Goal: Task Accomplishment & Management: Use online tool/utility

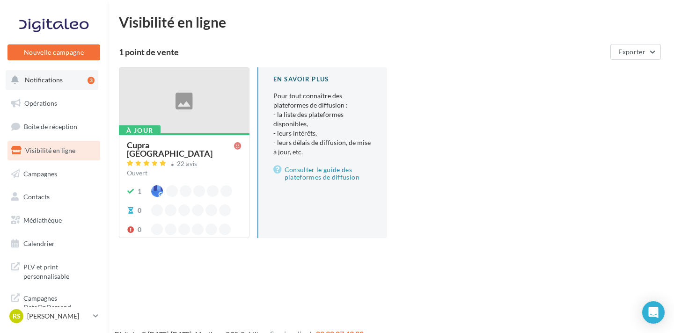
click at [62, 83] on button "Notifications 3" at bounding box center [52, 80] width 93 height 20
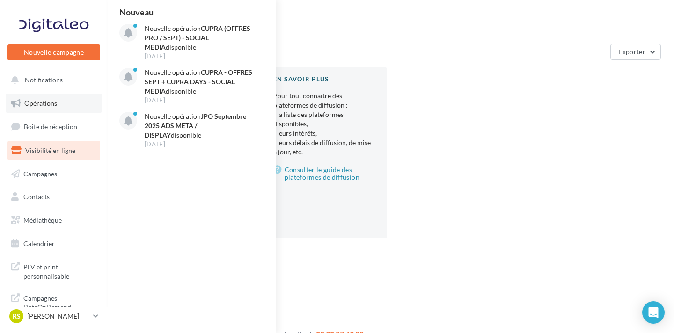
click at [63, 94] on link "Opérations" at bounding box center [54, 104] width 96 height 20
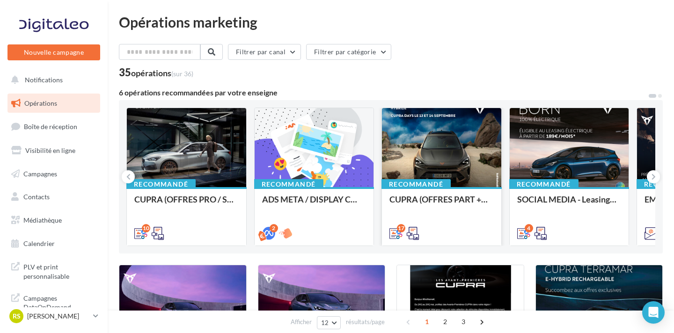
click at [419, 151] on div at bounding box center [441, 148] width 119 height 80
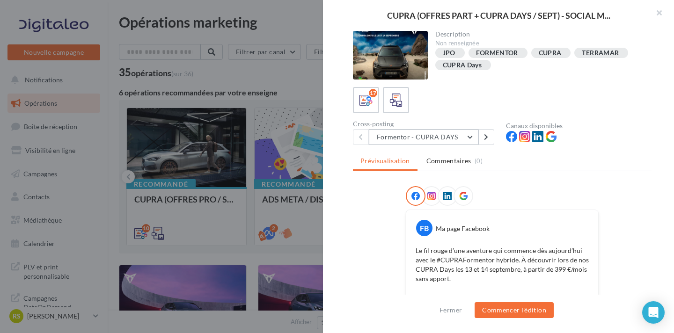
click at [433, 144] on button "Formentor - CUPRA DAYS" at bounding box center [424, 137] width 110 height 16
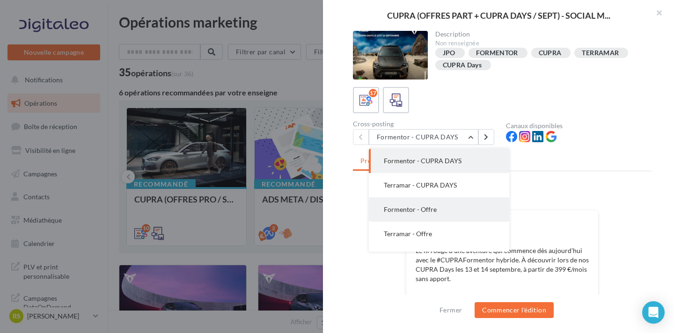
click at [439, 206] on button "Formentor - Offre" at bounding box center [439, 209] width 140 height 24
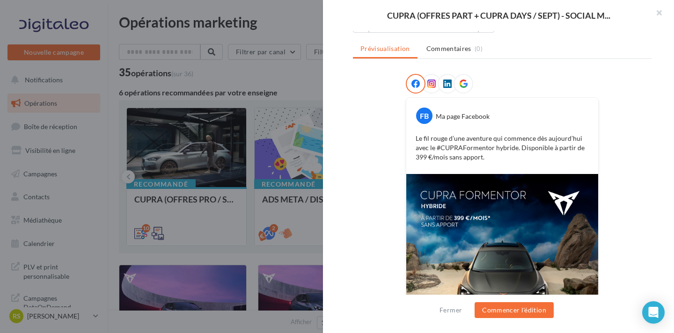
scroll to position [88, 0]
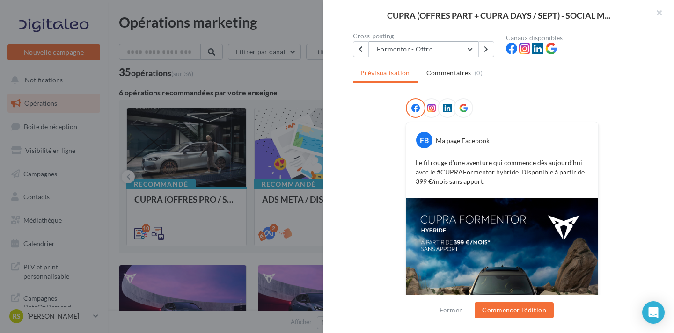
click at [436, 52] on button "Formentor - Offre" at bounding box center [424, 49] width 110 height 16
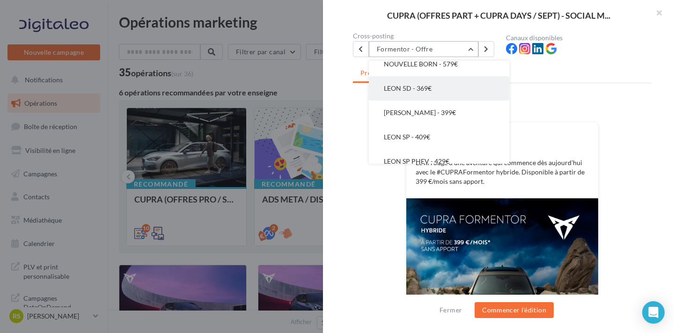
scroll to position [311, 0]
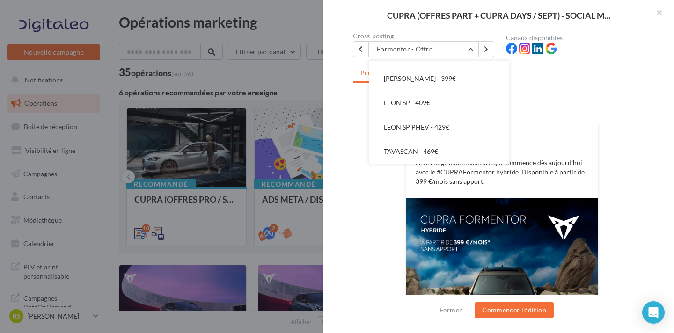
click at [276, 79] on div at bounding box center [337, 166] width 674 height 333
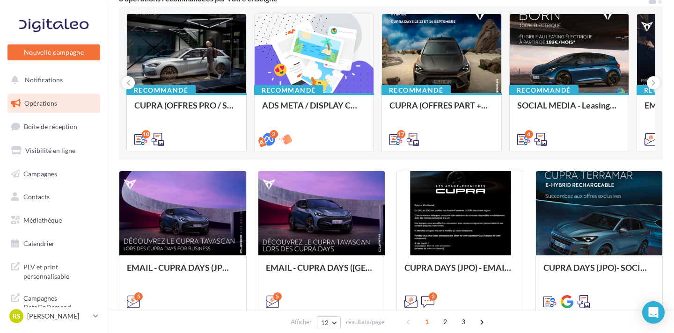
scroll to position [92, 0]
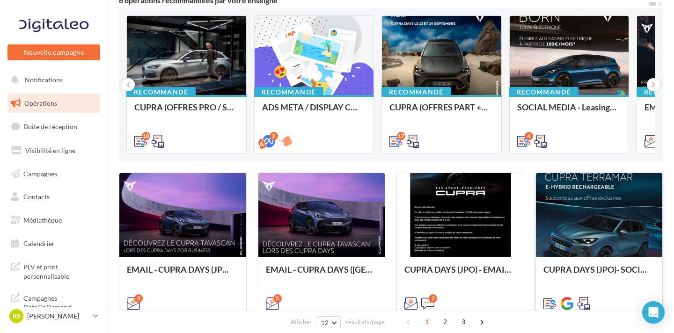
click at [567, 212] on div at bounding box center [599, 215] width 127 height 85
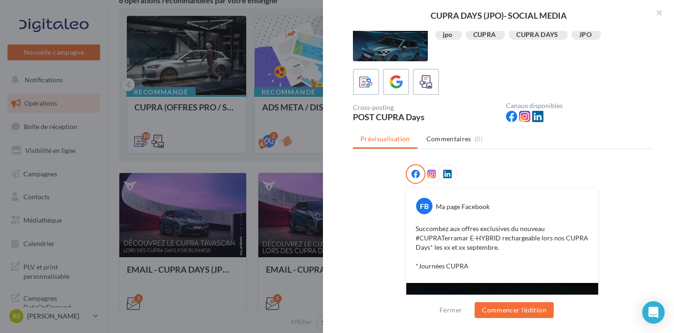
scroll to position [7, 0]
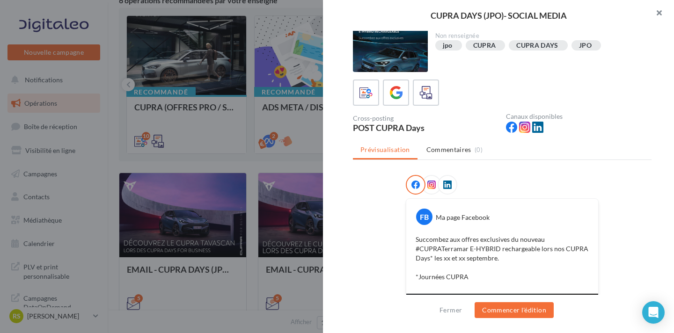
click at [660, 7] on button "button" at bounding box center [654, 14] width 37 height 28
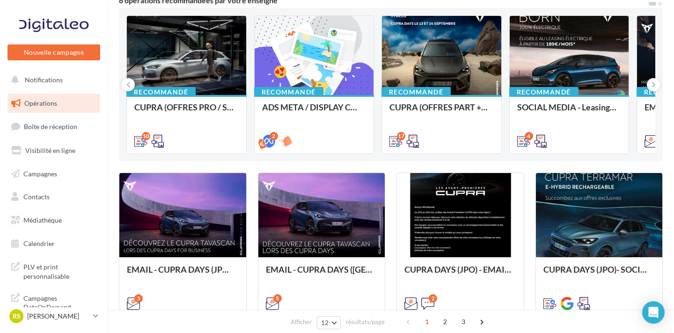
scroll to position [0, 0]
